Goal: Task Accomplishment & Management: Manage account settings

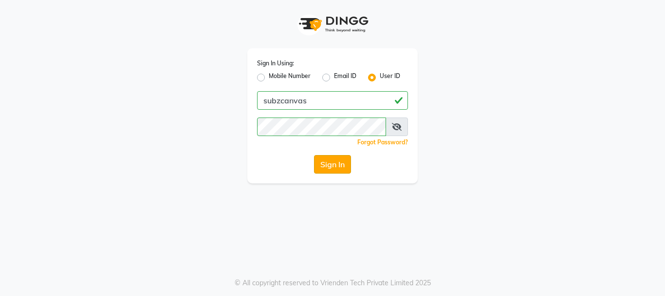
click at [343, 161] on button "Sign In" at bounding box center [332, 164] width 37 height 18
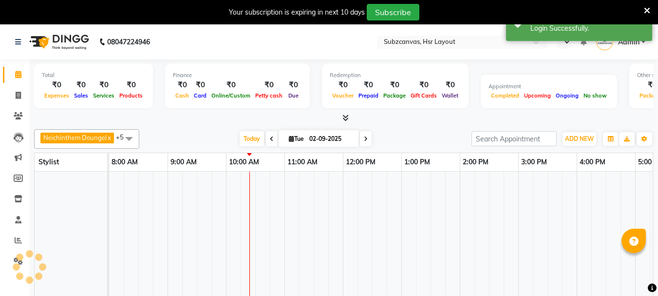
select select "en"
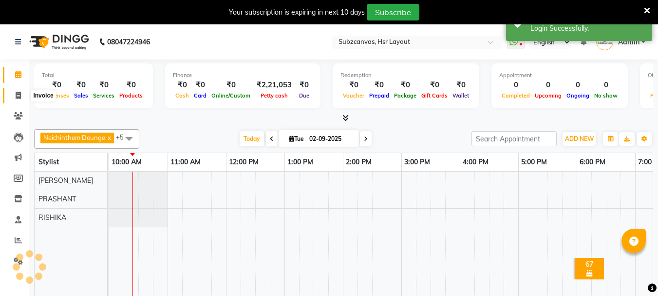
click at [14, 95] on span at bounding box center [18, 95] width 17 height 11
select select "service"
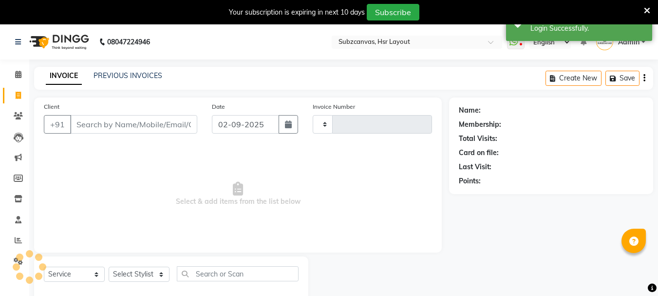
scroll to position [24, 0]
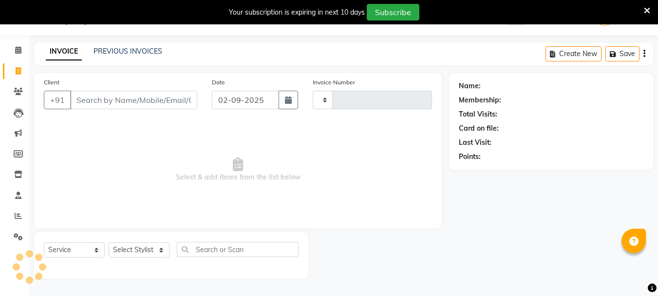
type input "0334"
select select "4894"
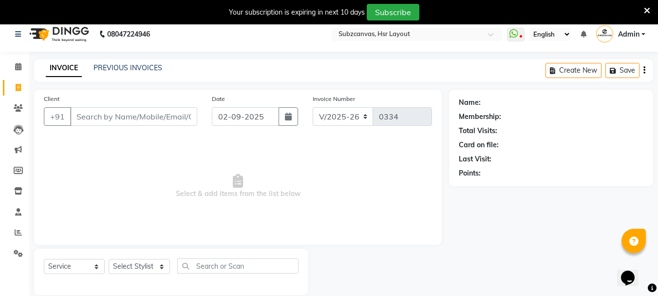
scroll to position [0, 0]
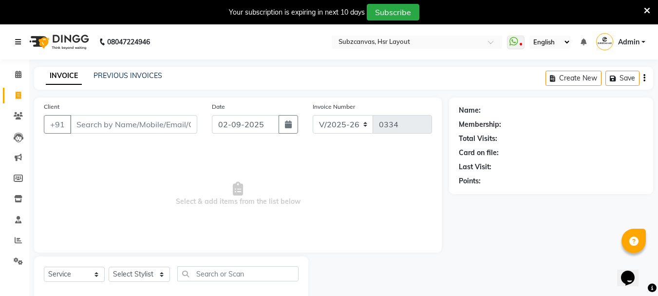
click at [17, 43] on icon at bounding box center [18, 41] width 6 height 7
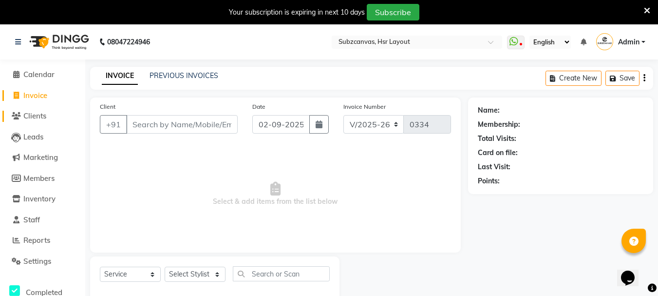
click at [22, 118] on span at bounding box center [16, 116] width 15 height 11
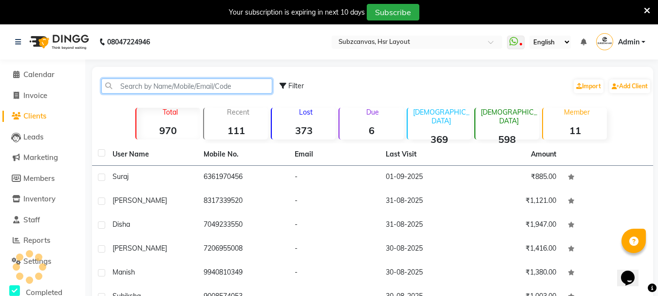
click at [178, 85] on input "text" at bounding box center [186, 85] width 171 height 15
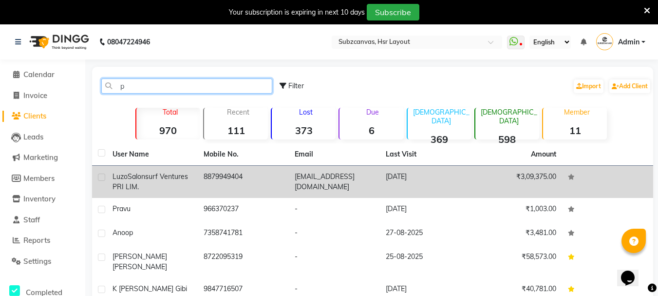
type input "p"
click at [161, 172] on span "Salonsurf Ventures PRI LIM." at bounding box center [149, 181] width 75 height 19
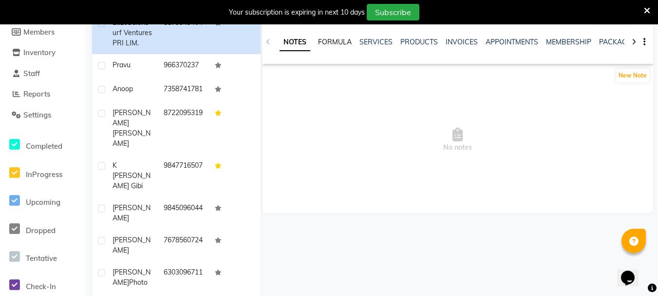
scroll to position [97, 0]
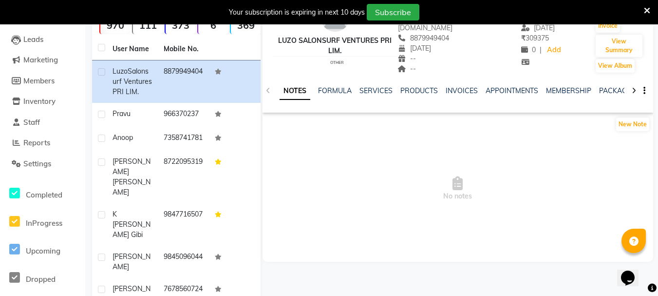
click at [317, 86] on ul "NOTES FORMULA SERVICES PRODUCTS INVOICES APPOINTMENTS MEMBERSHIP PACKAGES VOUCH…" at bounding box center [588, 91] width 618 height 10
click at [347, 86] on link "FORMULA" at bounding box center [335, 90] width 34 height 9
click at [376, 86] on link "SERVICES" at bounding box center [374, 90] width 33 height 9
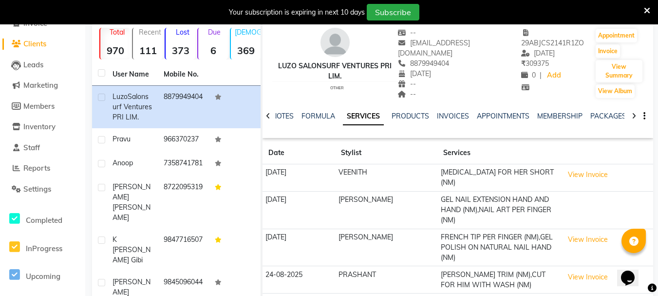
scroll to position [49, 0]
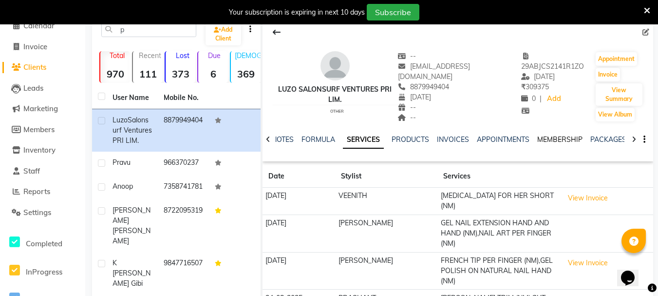
click at [549, 135] on link "MEMBERSHIP" at bounding box center [559, 139] width 45 height 9
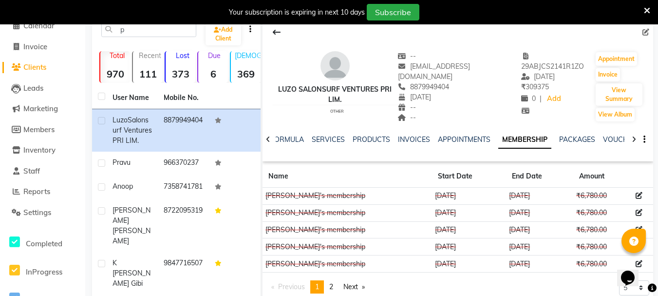
click at [307, 134] on ul "NOTES FORMULA SERVICES PRODUCTS INVOICES APPOINTMENTS MEMBERSHIP PACKAGES VOUCH…" at bounding box center [548, 139] width 617 height 10
click at [328, 135] on link "SERVICES" at bounding box center [328, 139] width 33 height 9
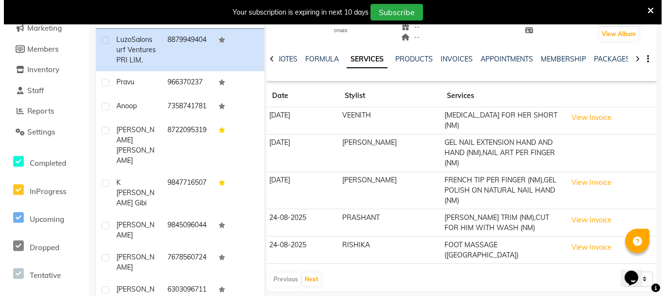
scroll to position [146, 0]
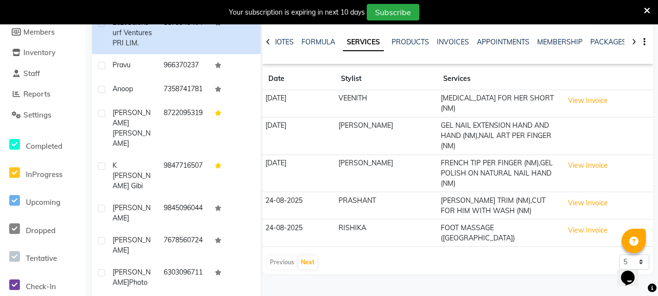
click at [453, 90] on td "[MEDICAL_DATA] FOR HER SHORT (NM)" at bounding box center [498, 103] width 123 height 27
click at [567, 93] on button "View Invoice" at bounding box center [587, 100] width 49 height 15
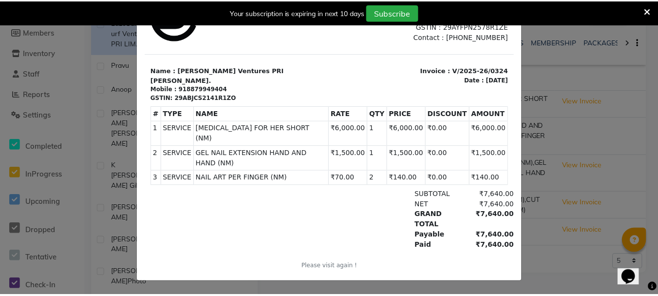
scroll to position [0, 0]
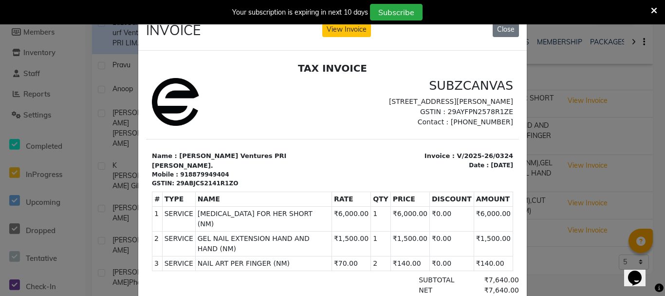
click at [652, 6] on icon at bounding box center [654, 10] width 6 height 9
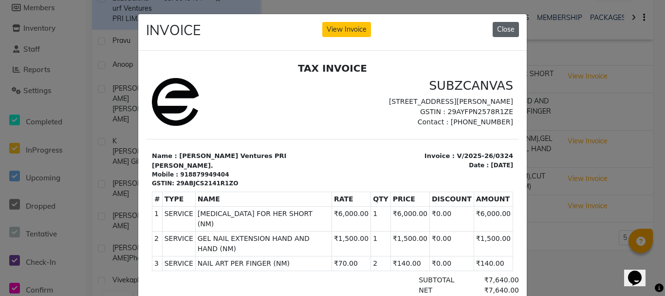
click at [502, 24] on button "Close" at bounding box center [506, 29] width 26 height 15
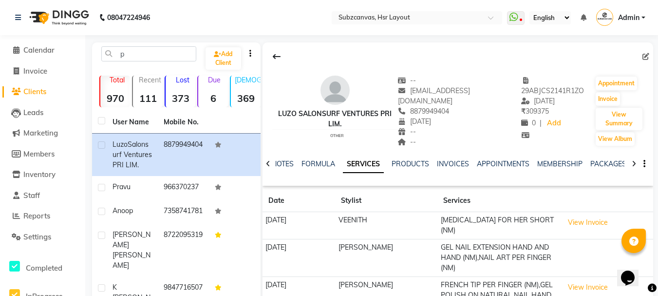
click at [28, 89] on span "Clients" at bounding box center [34, 91] width 23 height 9
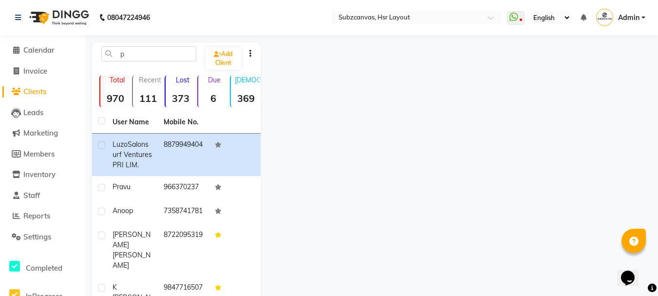
click at [28, 89] on span "Clients" at bounding box center [34, 91] width 23 height 9
